Goal: Communication & Community: Answer question/provide support

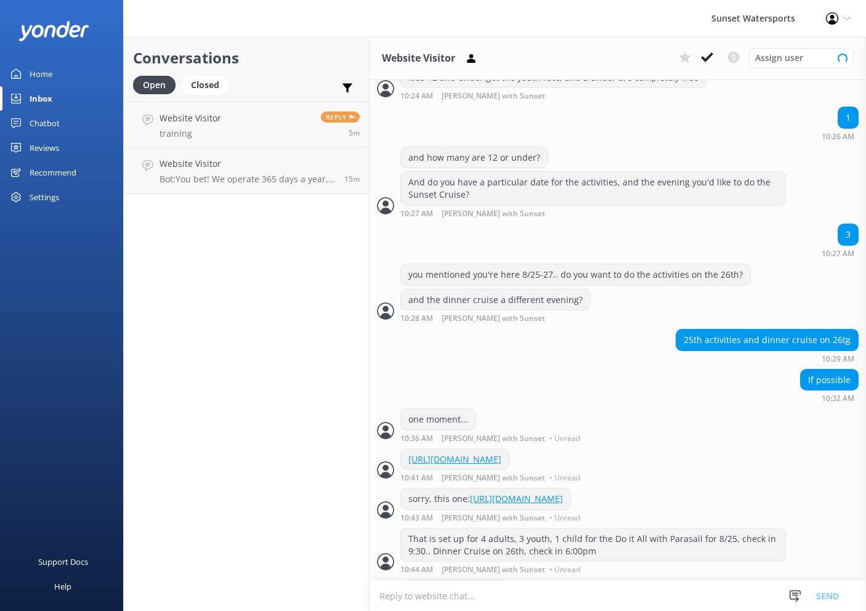
scroll to position [1247, 0]
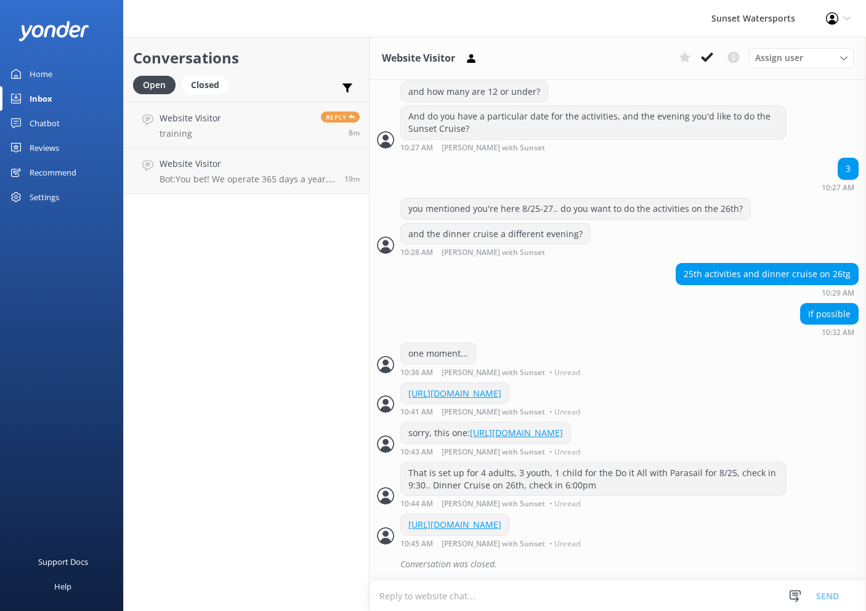
type textarea "["
click at [216, 133] on p "training" at bounding box center [190, 133] width 62 height 11
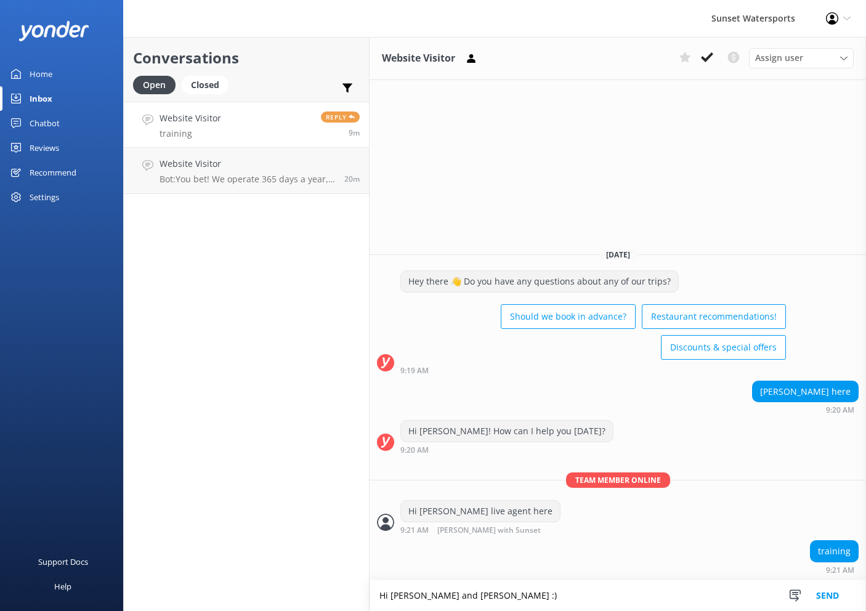
type textarea "Hi [PERSON_NAME] and [PERSON_NAME] :)"
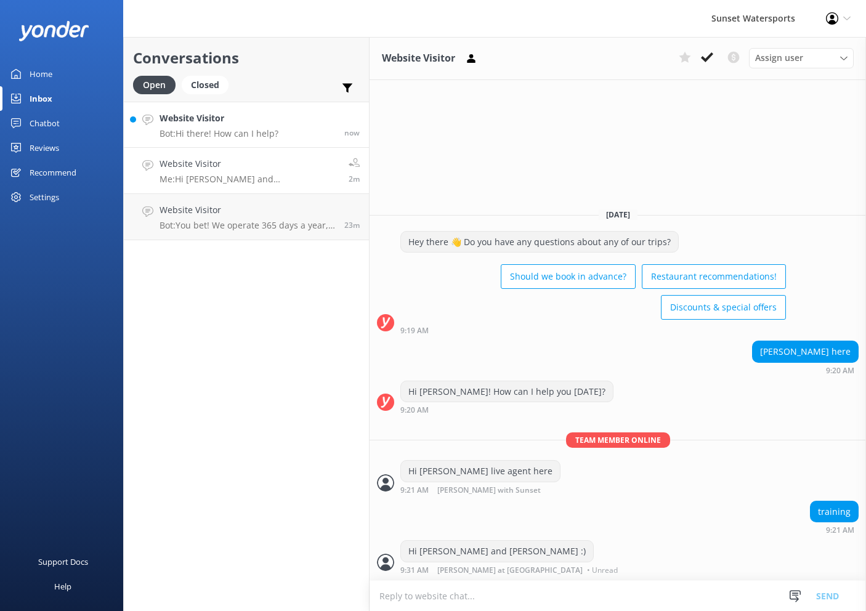
click at [238, 111] on h4 "Website Visitor" at bounding box center [218, 118] width 119 height 14
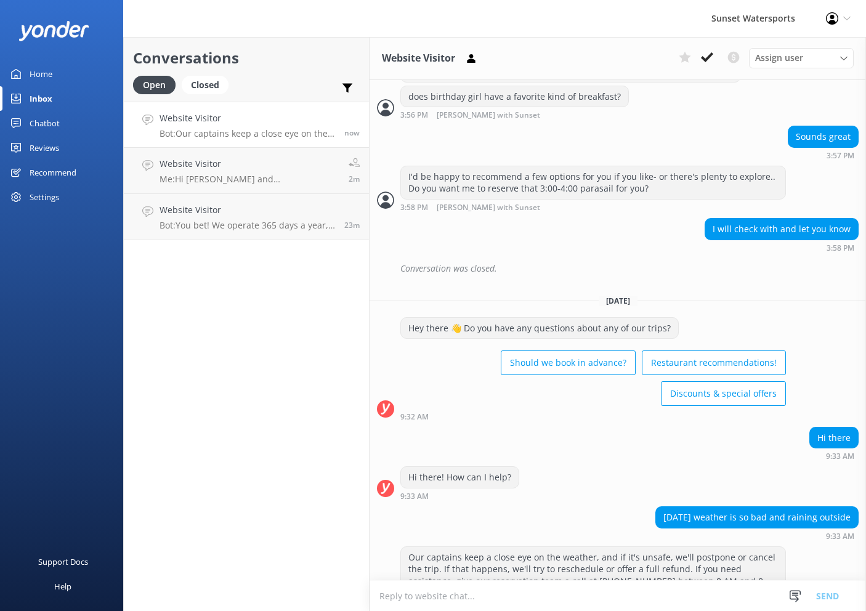
scroll to position [2346, 0]
